Goal: Find specific page/section: Find specific page/section

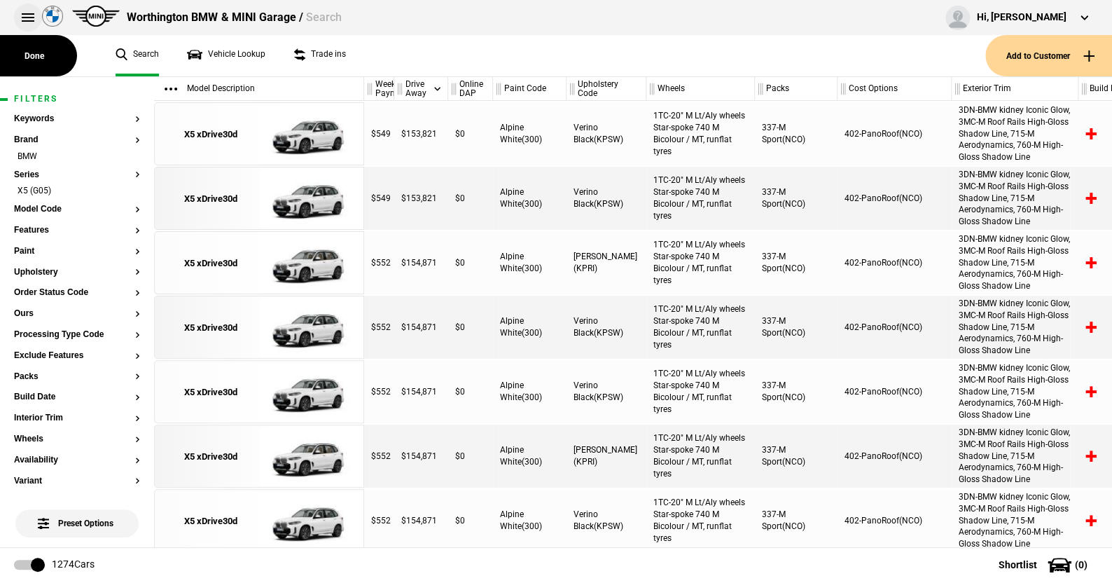
click at [27, 16] on button at bounding box center [28, 18] width 28 height 28
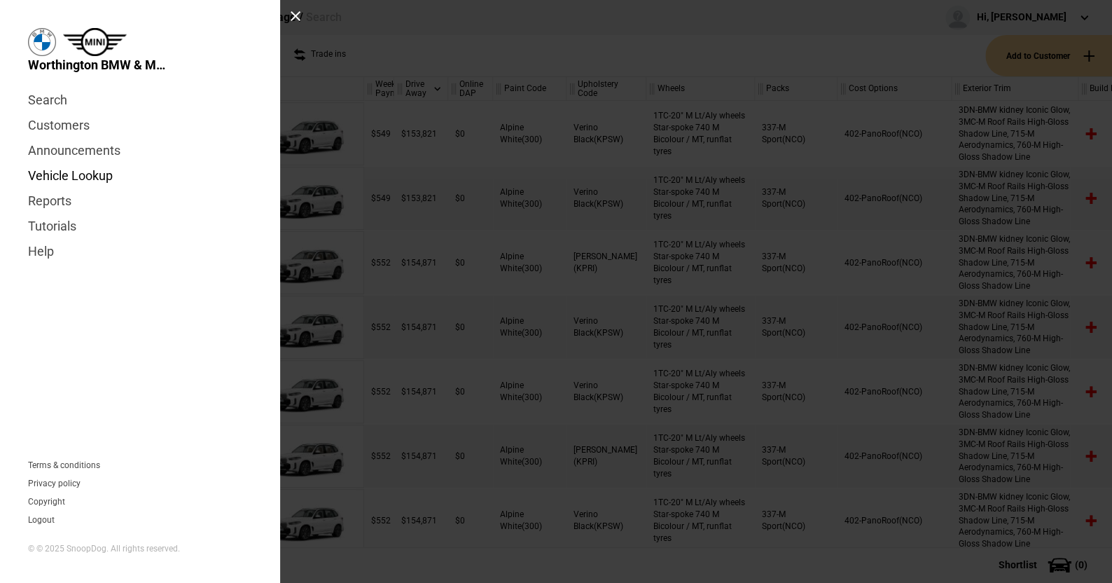
click at [85, 170] on link "Vehicle Lookup" at bounding box center [140, 175] width 224 height 25
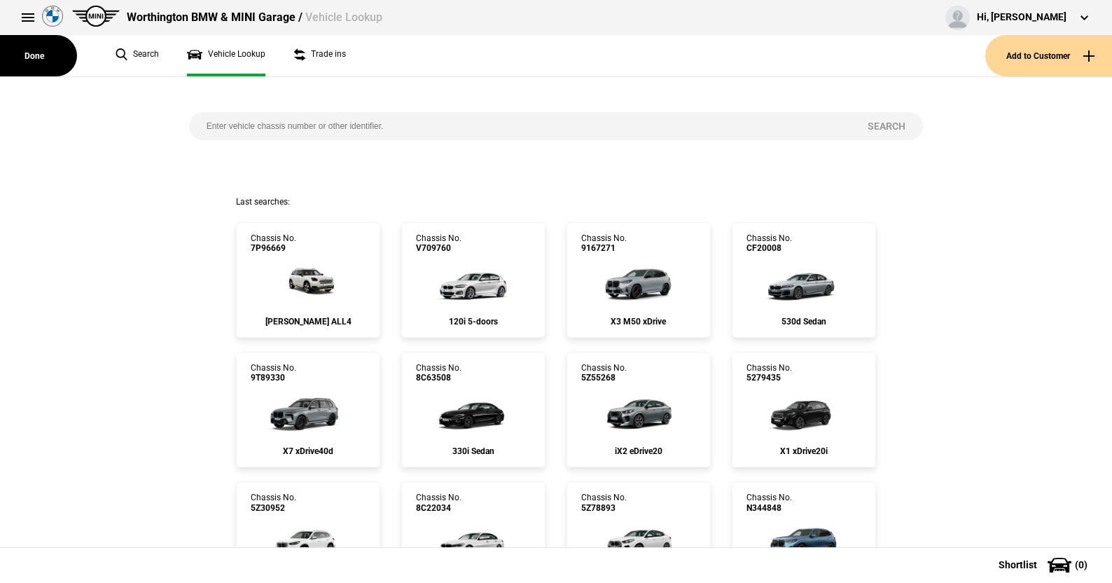
click at [244, 129] on input "search" at bounding box center [520, 126] width 662 height 28
type input "8f68153"
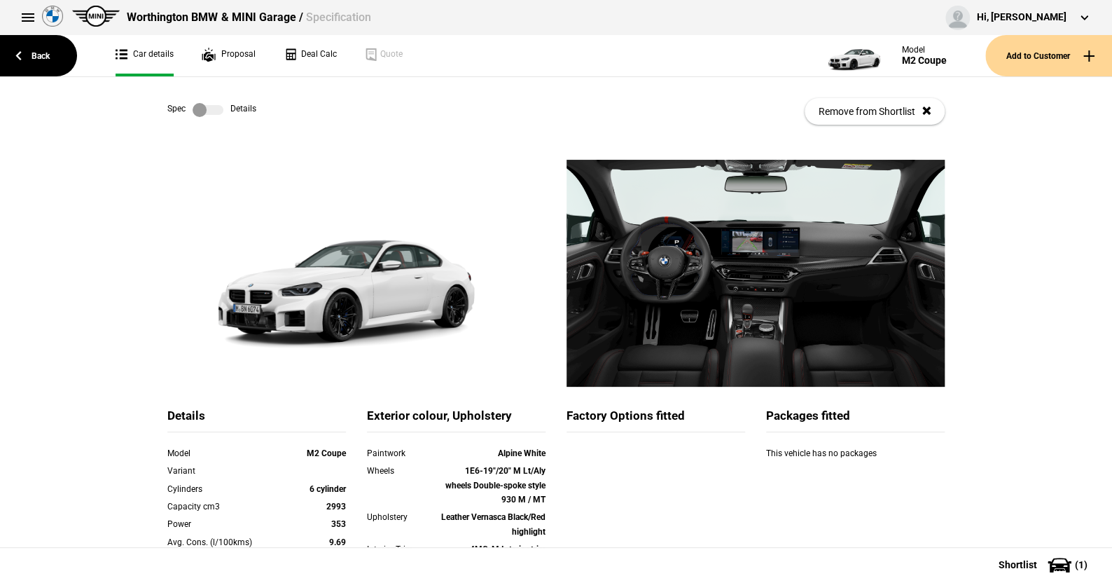
click at [214, 109] on label at bounding box center [208, 110] width 31 height 14
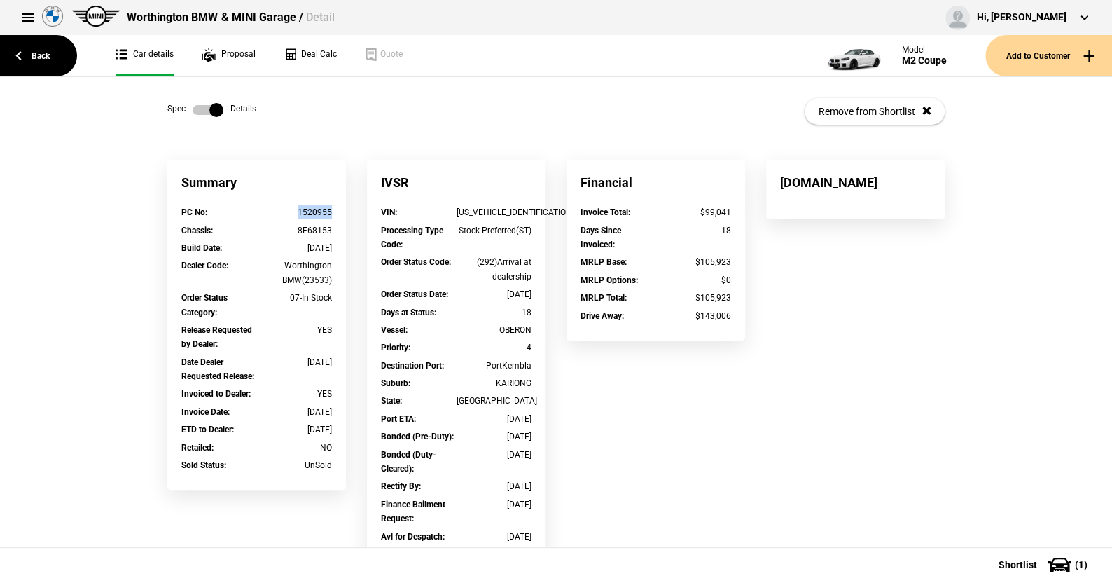
drag, startPoint x: 332, startPoint y: 210, endPoint x: 294, endPoint y: 210, distance: 37.8
click at [294, 210] on div "PC No : 1520955" at bounding box center [257, 214] width 172 height 18
drag, startPoint x: 302, startPoint y: 205, endPoint x: 293, endPoint y: 212, distance: 11.5
click at [293, 212] on div "1520955" at bounding box center [295, 212] width 76 height 14
drag, startPoint x: 288, startPoint y: 211, endPoint x: 321, endPoint y: 211, distance: 33.6
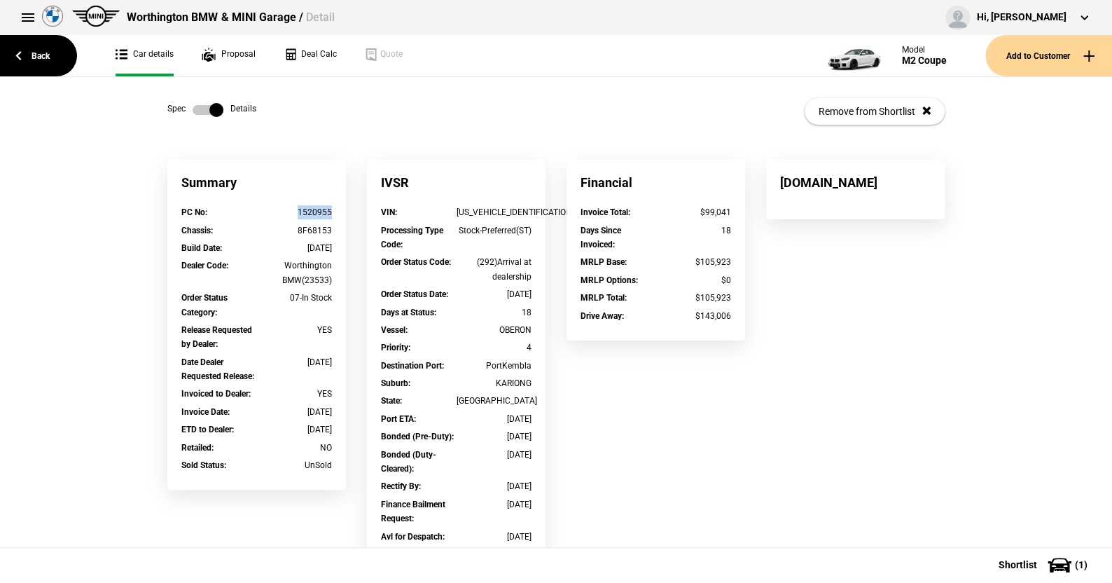
click at [322, 211] on div "1520955" at bounding box center [295, 212] width 76 height 14
drag, startPoint x: 305, startPoint y: 208, endPoint x: 310, endPoint y: 188, distance: 20.7
click at [310, 188] on div "Summary" at bounding box center [256, 183] width 179 height 46
click at [283, 214] on div "1520955" at bounding box center [295, 212] width 76 height 14
drag, startPoint x: 329, startPoint y: 215, endPoint x: 302, endPoint y: 211, distance: 27.5
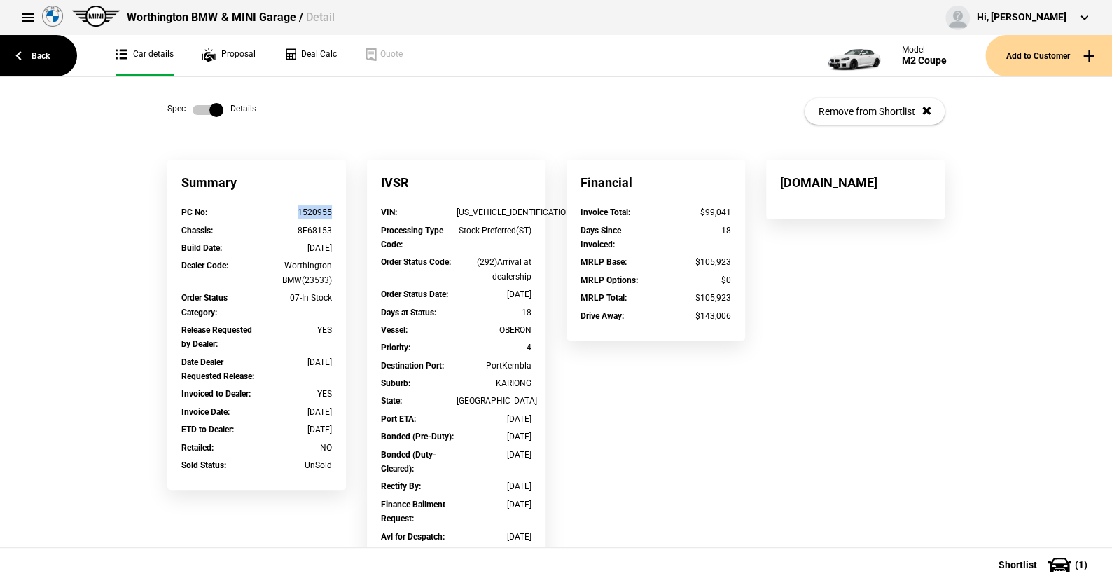
click at [295, 216] on div "PC No : 1520955" at bounding box center [257, 214] width 172 height 18
copy div "1520955"
click at [45, 56] on link "Back" at bounding box center [38, 55] width 77 height 41
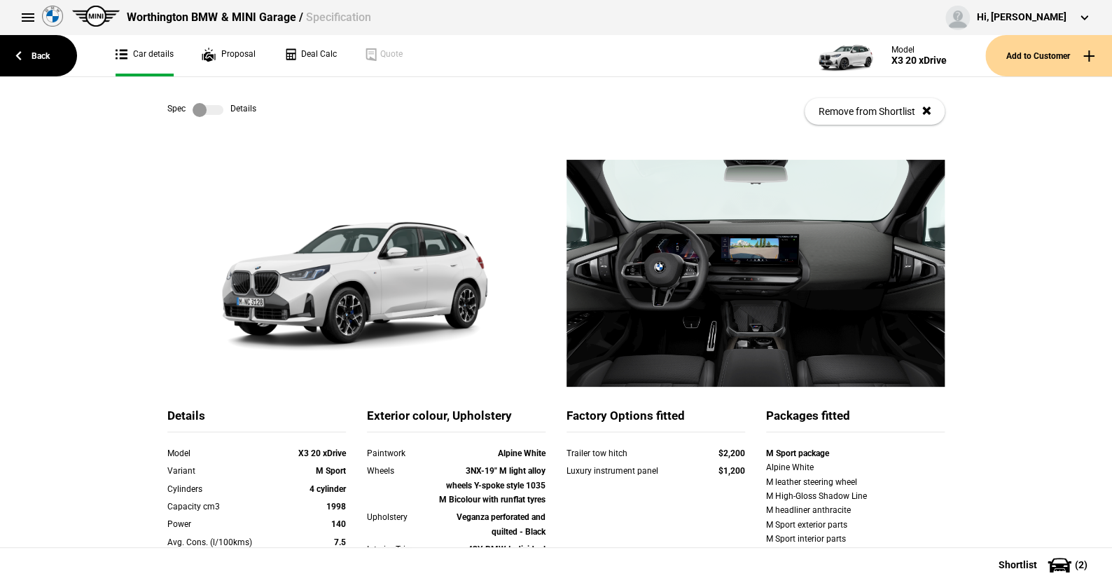
scroll to position [70, 0]
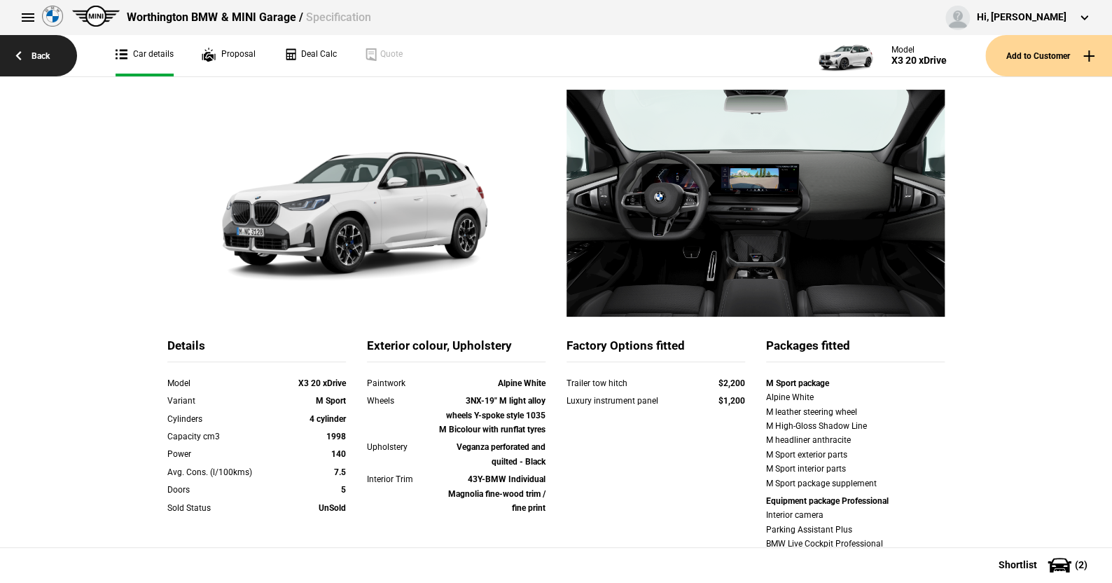
click at [40, 52] on link "Back" at bounding box center [38, 55] width 77 height 41
